Goal: Task Accomplishment & Management: Complete application form

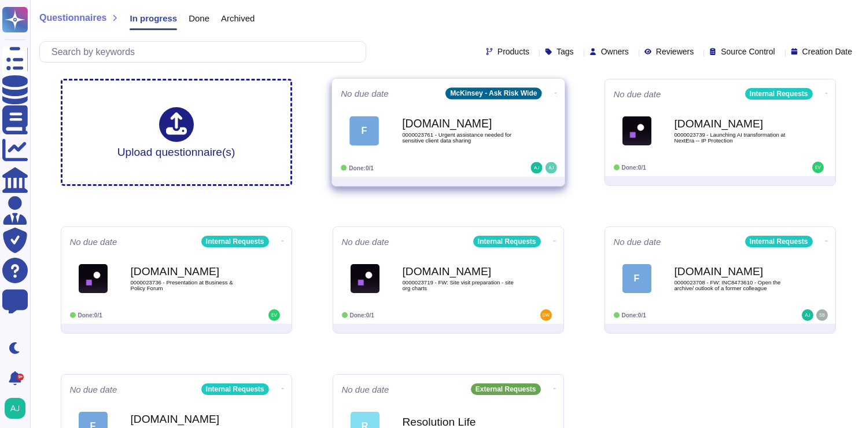
click at [489, 150] on div "[DOMAIN_NAME] 0000023761 - Urgent assistance needed for sensitive client data s…" at bounding box center [460, 130] width 117 height 47
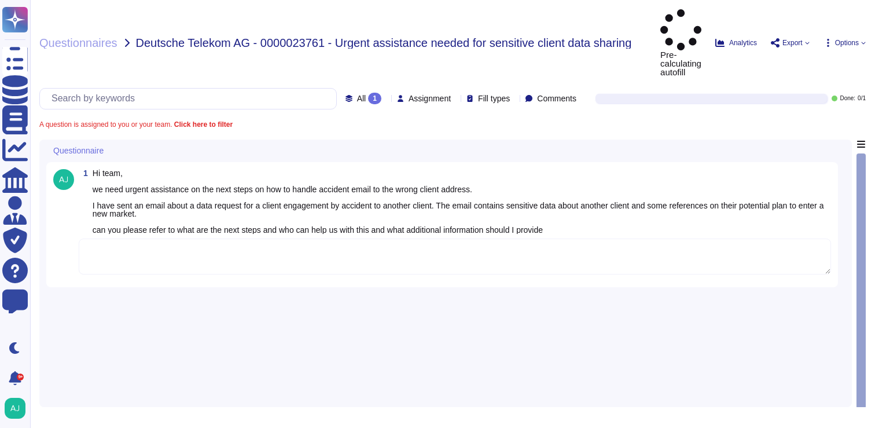
click at [235, 238] on textarea at bounding box center [455, 256] width 752 height 36
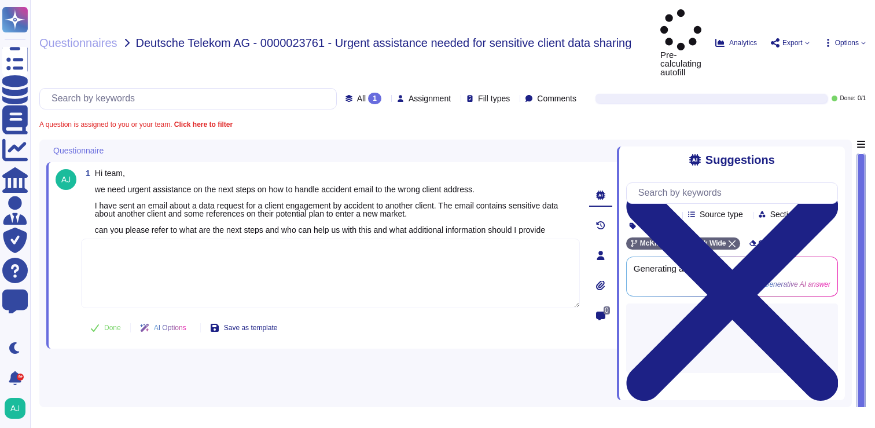
paste textarea "Thank you for contacting our Ask Risk via Cybersecurity and for flagging the si…"
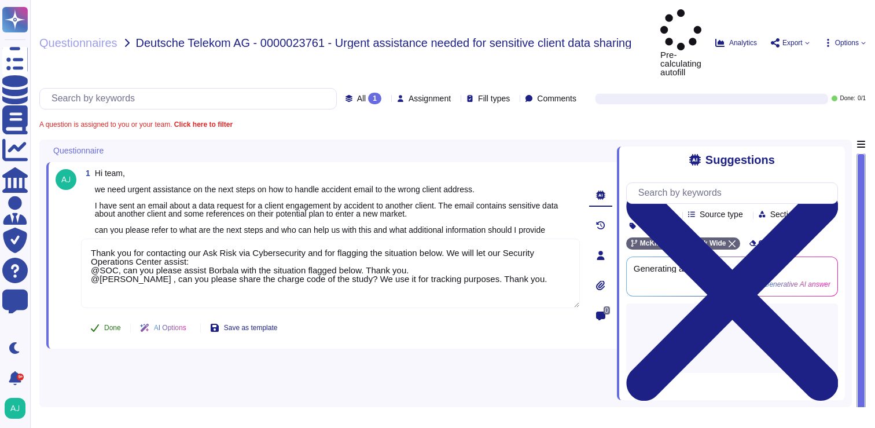
type textarea "Thank you for contacting our Ask Risk via Cybersecurity and for flagging the si…"
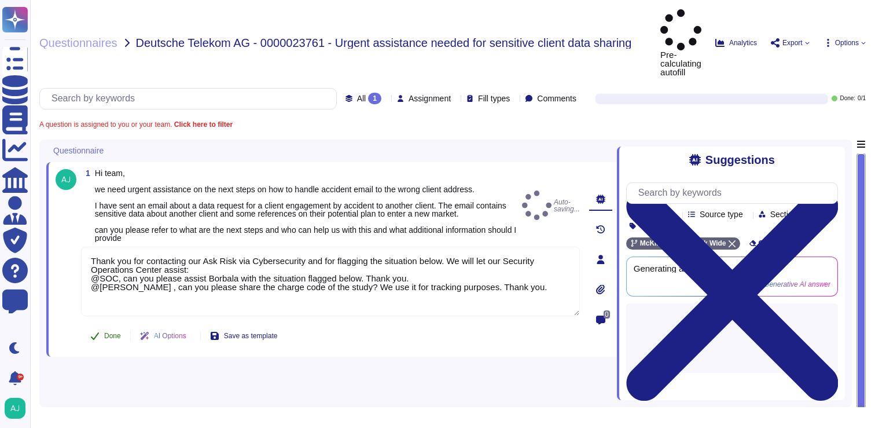
click at [116, 324] on button "Done" at bounding box center [105, 335] width 49 height 23
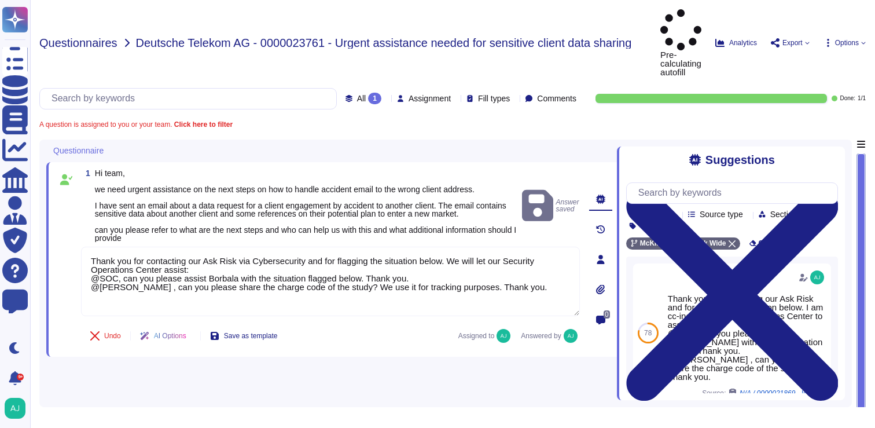
click at [91, 37] on span "Questionnaires" at bounding box center [78, 43] width 78 height 12
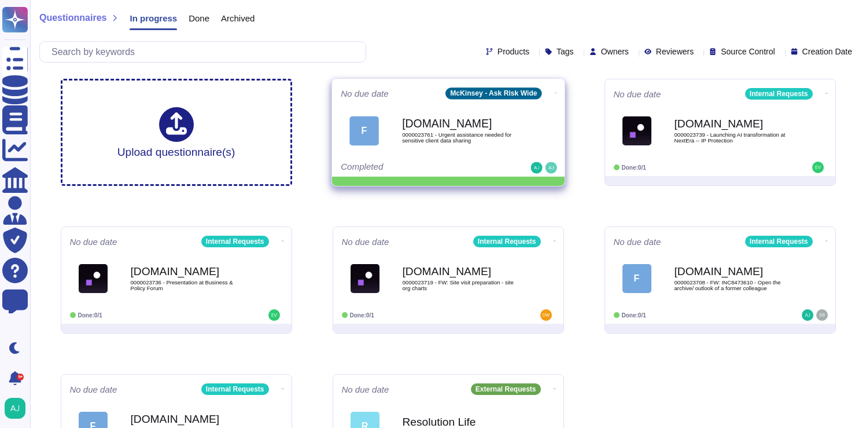
click at [555, 93] on div "No due date McKinsey - Ask Risk Wide F [DOMAIN_NAME] 0000023761 - Urgent assist…" at bounding box center [448, 128] width 233 height 98
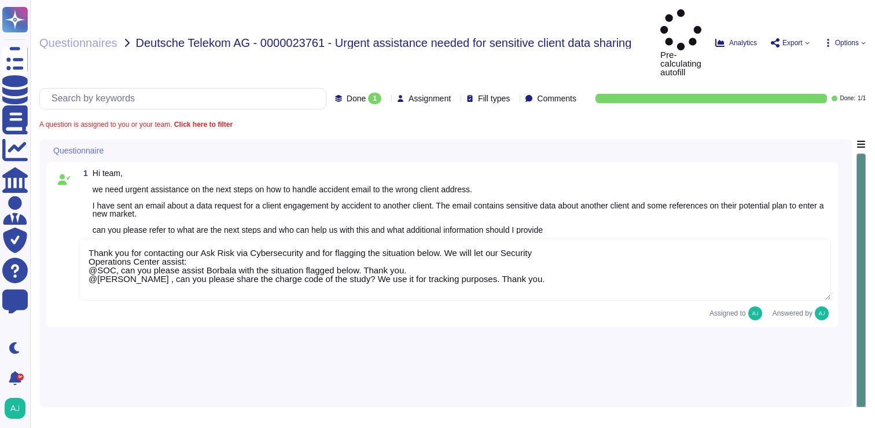
type textarea "Thank you for contacting our Ask Risk via Cybersecurity and for flagging the si…"
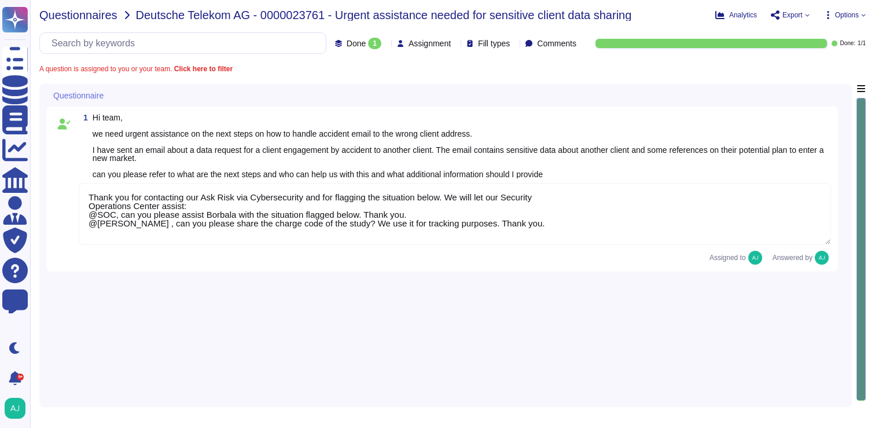
click at [112, 19] on span "Questionnaires" at bounding box center [78, 15] width 78 height 12
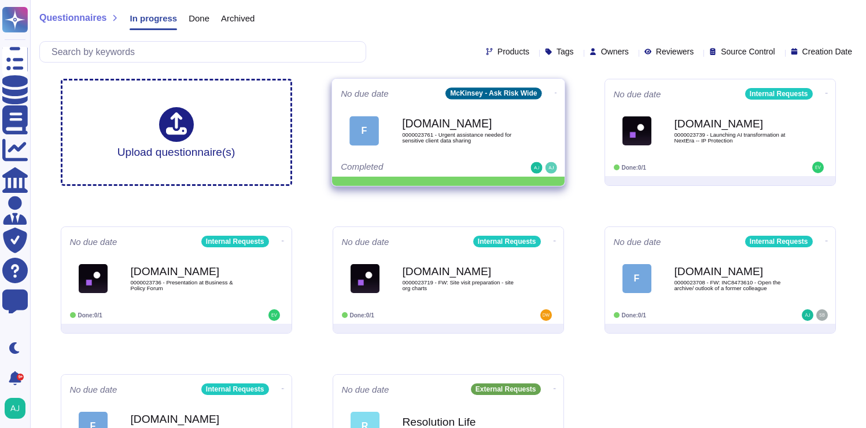
click at [554, 93] on icon at bounding box center [555, 92] width 2 height 3
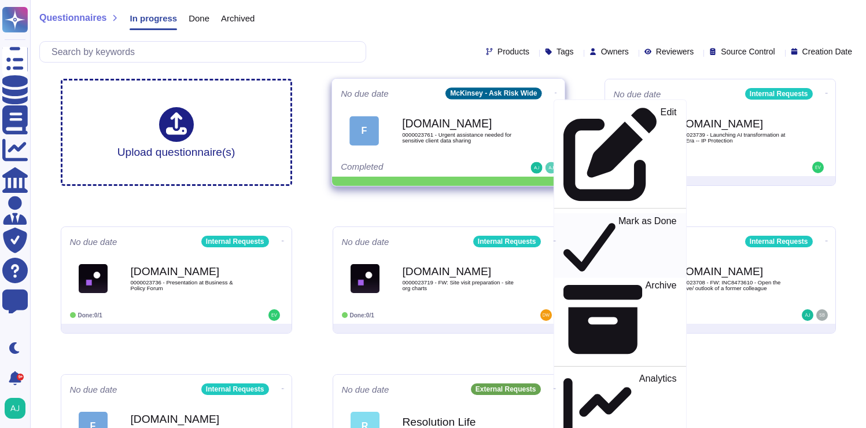
click at [618, 216] on p "Mark as Done" at bounding box center [647, 245] width 58 height 59
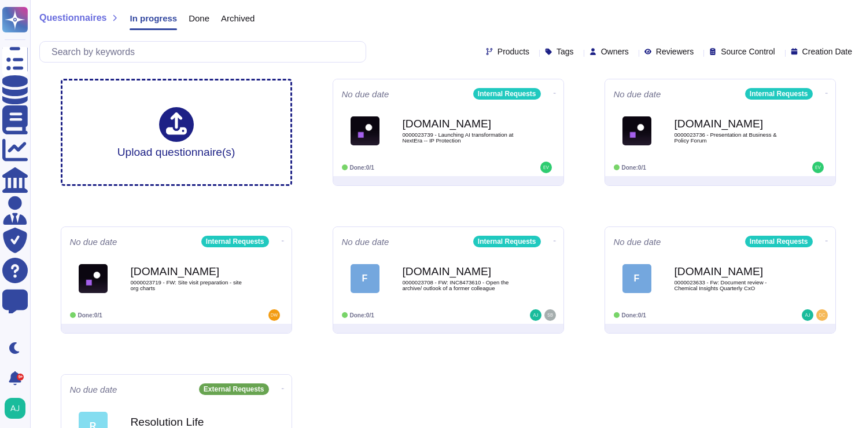
click at [206, 19] on span "Done" at bounding box center [199, 18] width 21 height 9
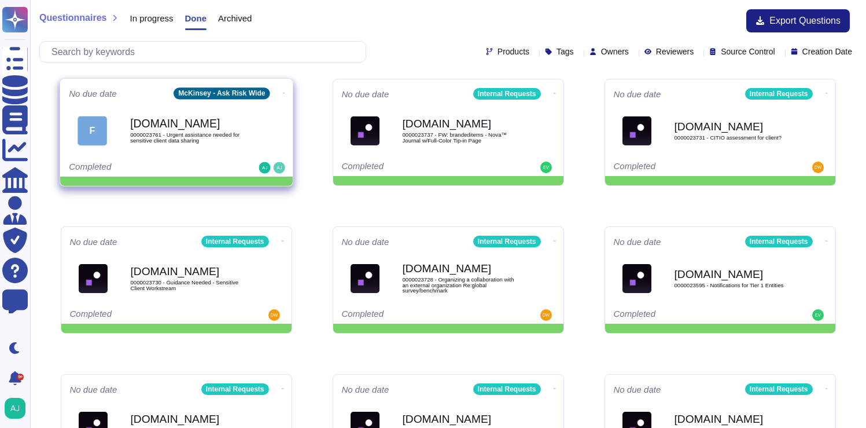
click at [278, 116] on span "F [DOMAIN_NAME] 0000023761 - Urgent assistance needed for sensitive client data…" at bounding box center [176, 130] width 215 height 47
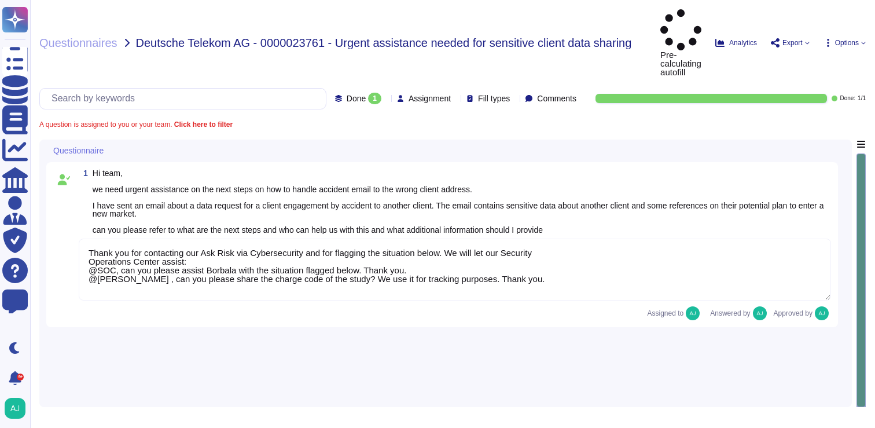
type textarea "Thank you for contacting our Ask Risk via Cybersecurity and for flagging the si…"
